Goal: Information Seeking & Learning: Learn about a topic

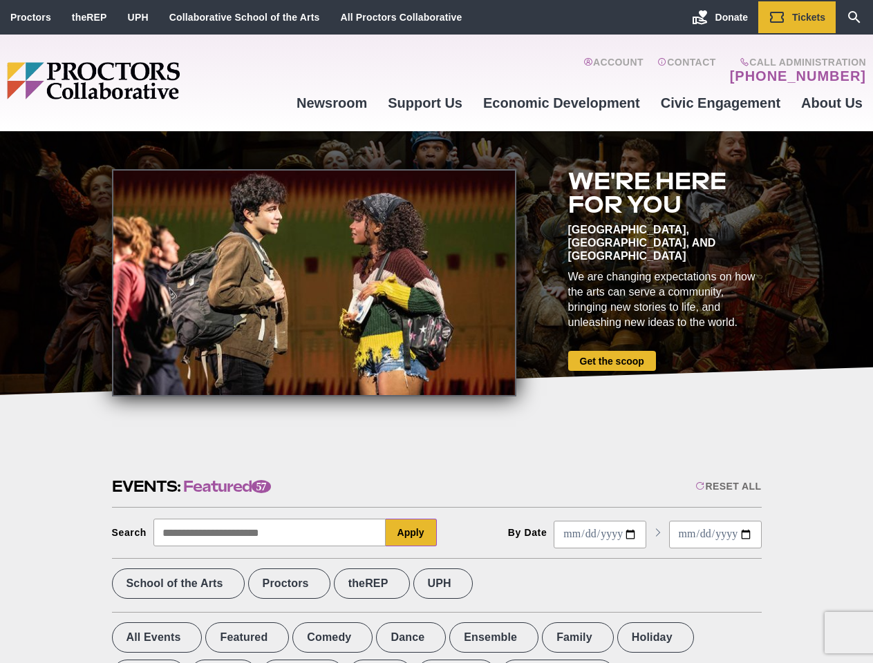
click at [436, 332] on div at bounding box center [314, 282] width 404 height 227
click at [727, 486] on div "Reset All" at bounding box center [728, 486] width 66 height 11
click at [411, 533] on button "Apply" at bounding box center [411, 533] width 51 height 28
